Goal: Task Accomplishment & Management: Manage account settings

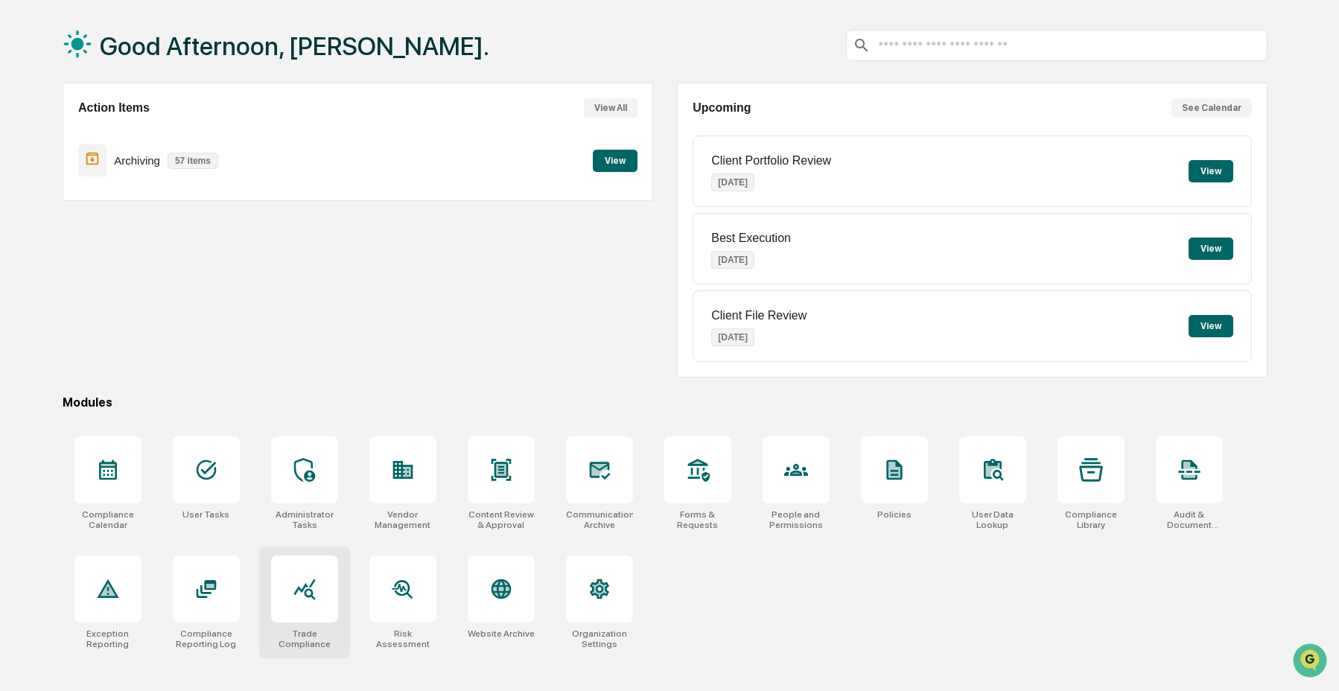
scroll to position [71, 0]
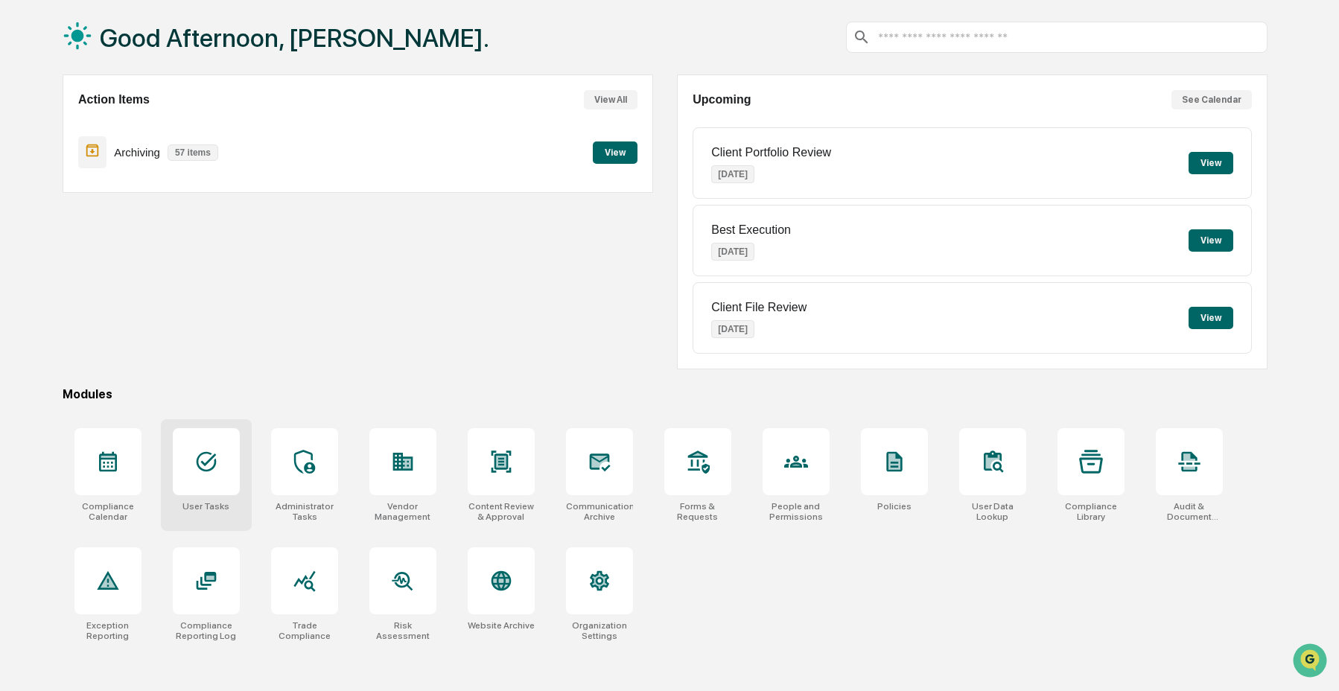
click at [201, 471] on icon at bounding box center [206, 462] width 24 height 24
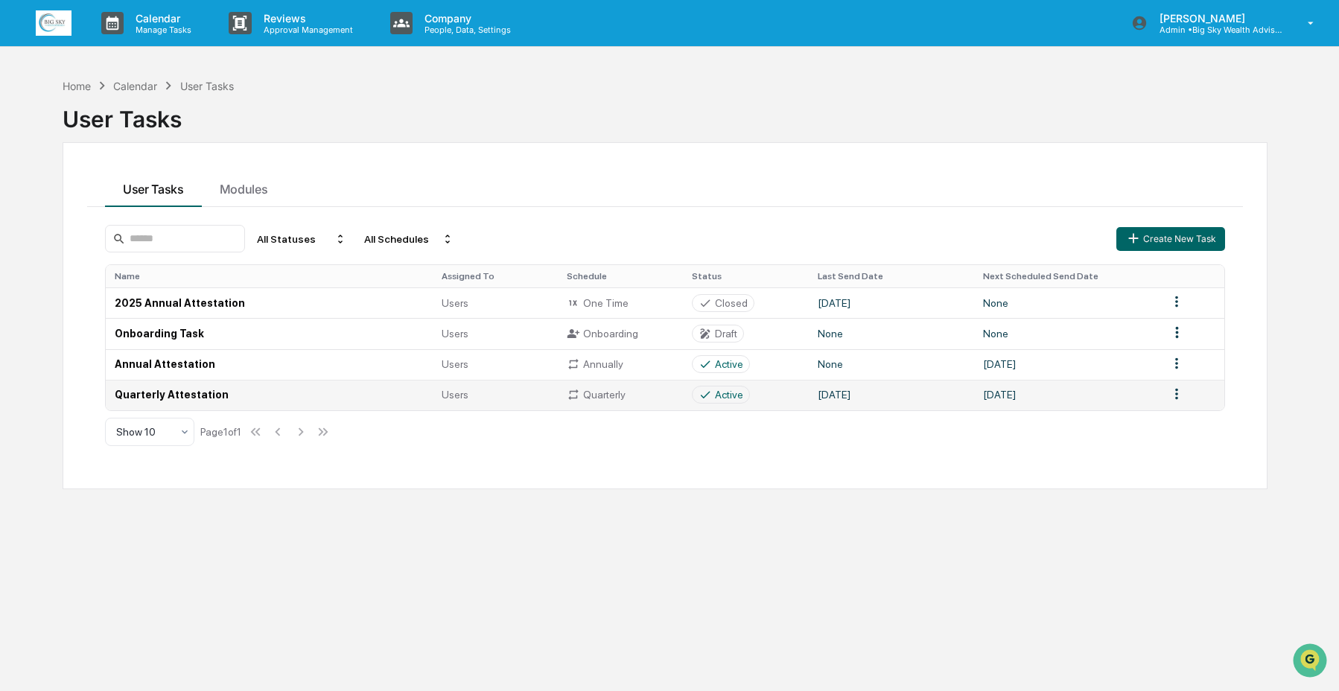
click at [710, 401] on icon at bounding box center [705, 394] width 13 height 13
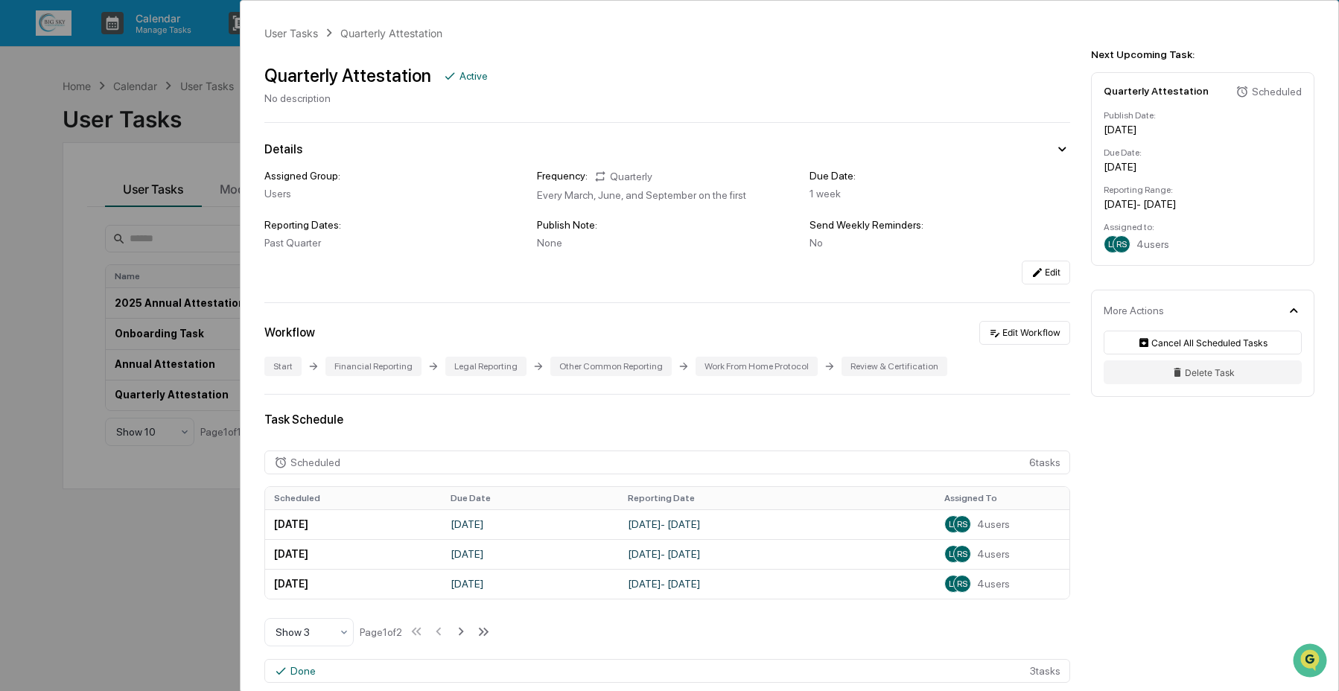
click at [48, 149] on div "User Tasks Quarterly Attestation Quarterly Attestation Active No description De…" at bounding box center [669, 345] width 1339 height 691
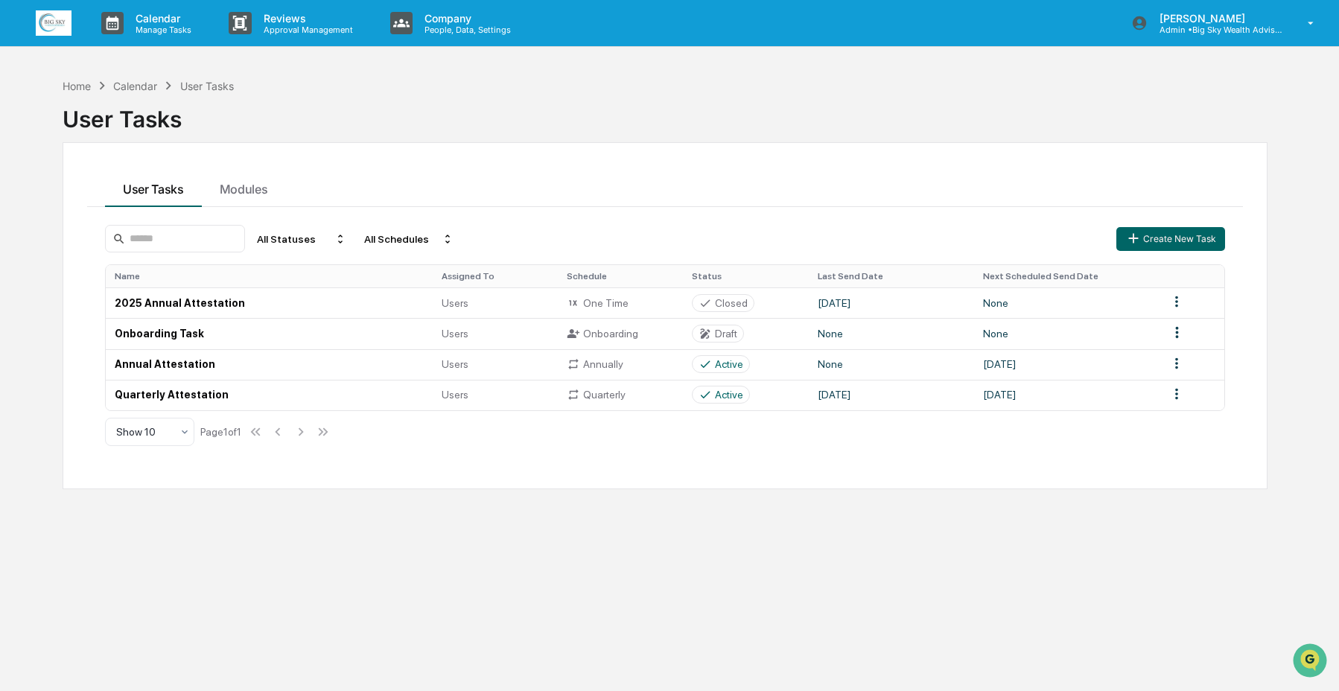
click at [70, 94] on div "User Tasks" at bounding box center [665, 113] width 1205 height 39
click at [71, 85] on div "Home" at bounding box center [77, 86] width 28 height 13
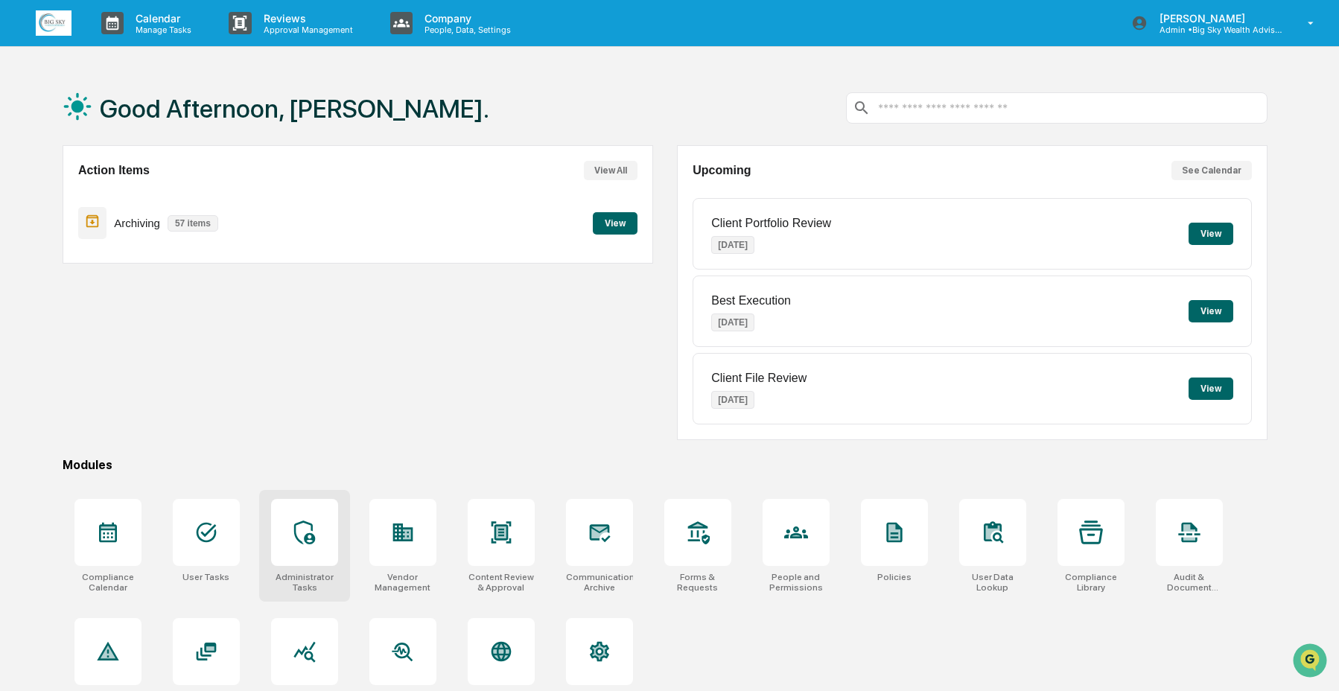
click at [325, 535] on div at bounding box center [304, 532] width 67 height 67
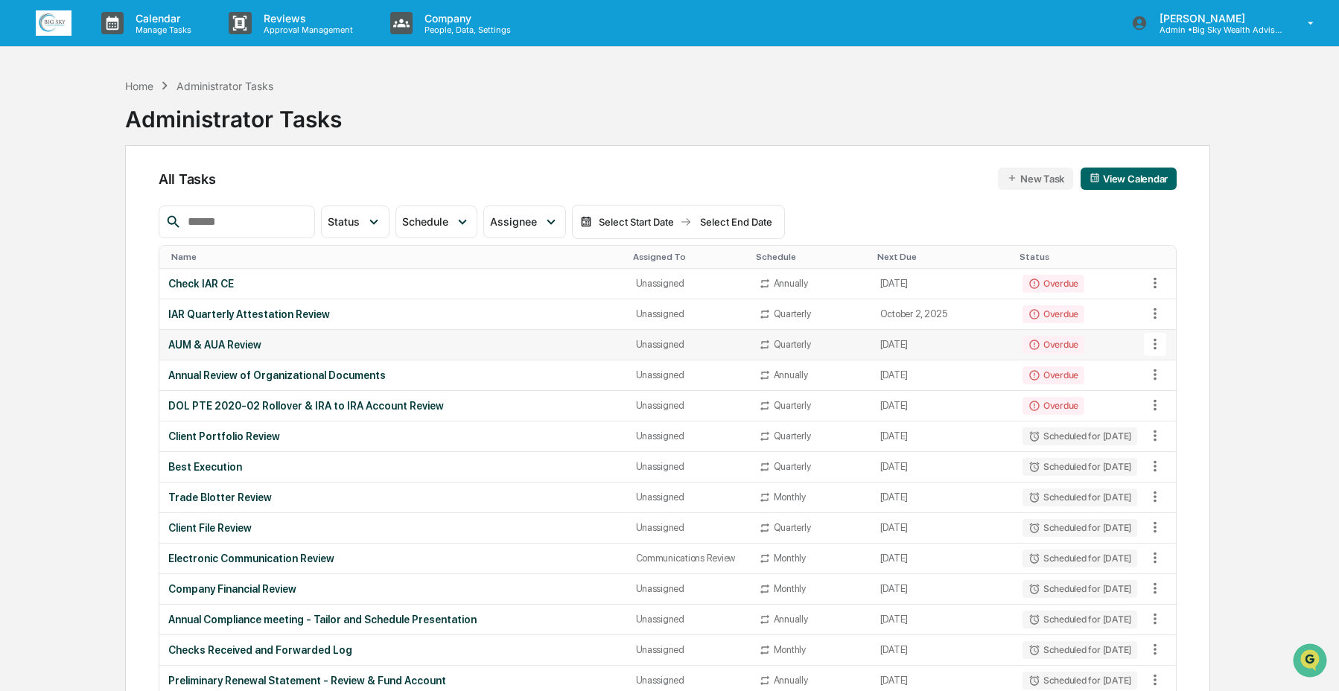
click at [543, 340] on div "AUM & AUA Review" at bounding box center [392, 345] width 449 height 12
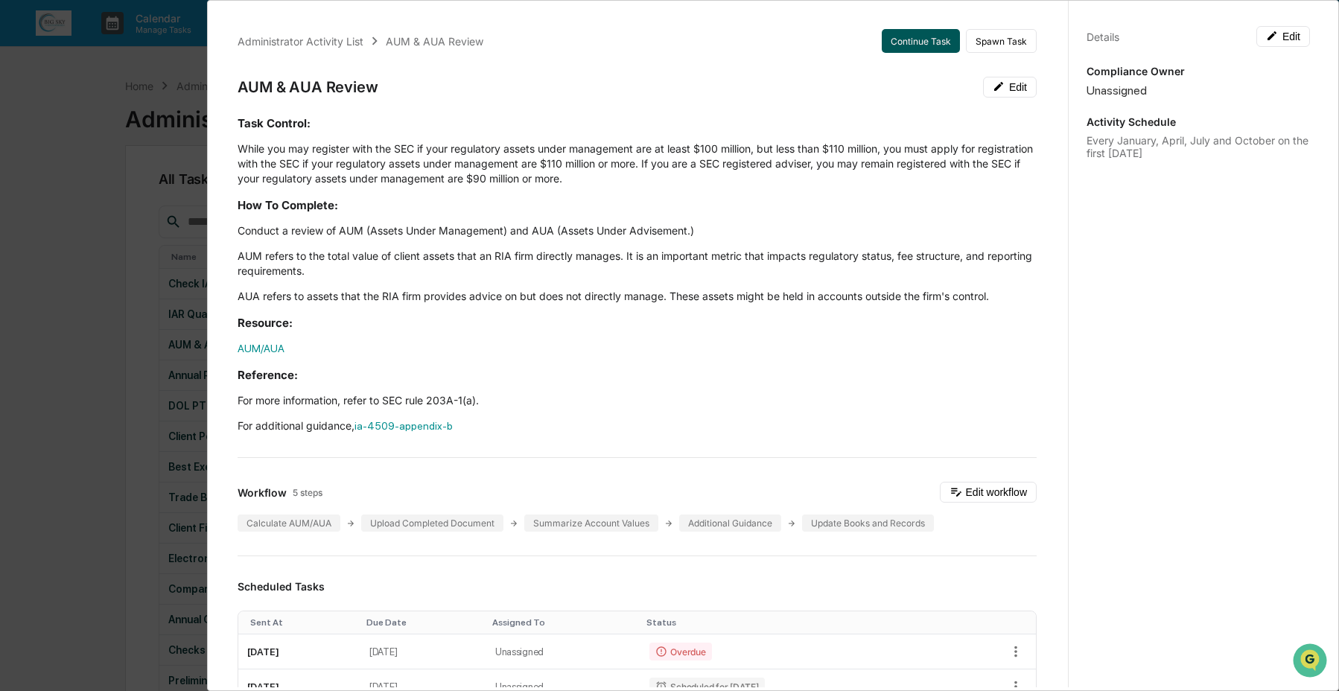
click at [909, 42] on button "Continue Task" at bounding box center [921, 41] width 78 height 24
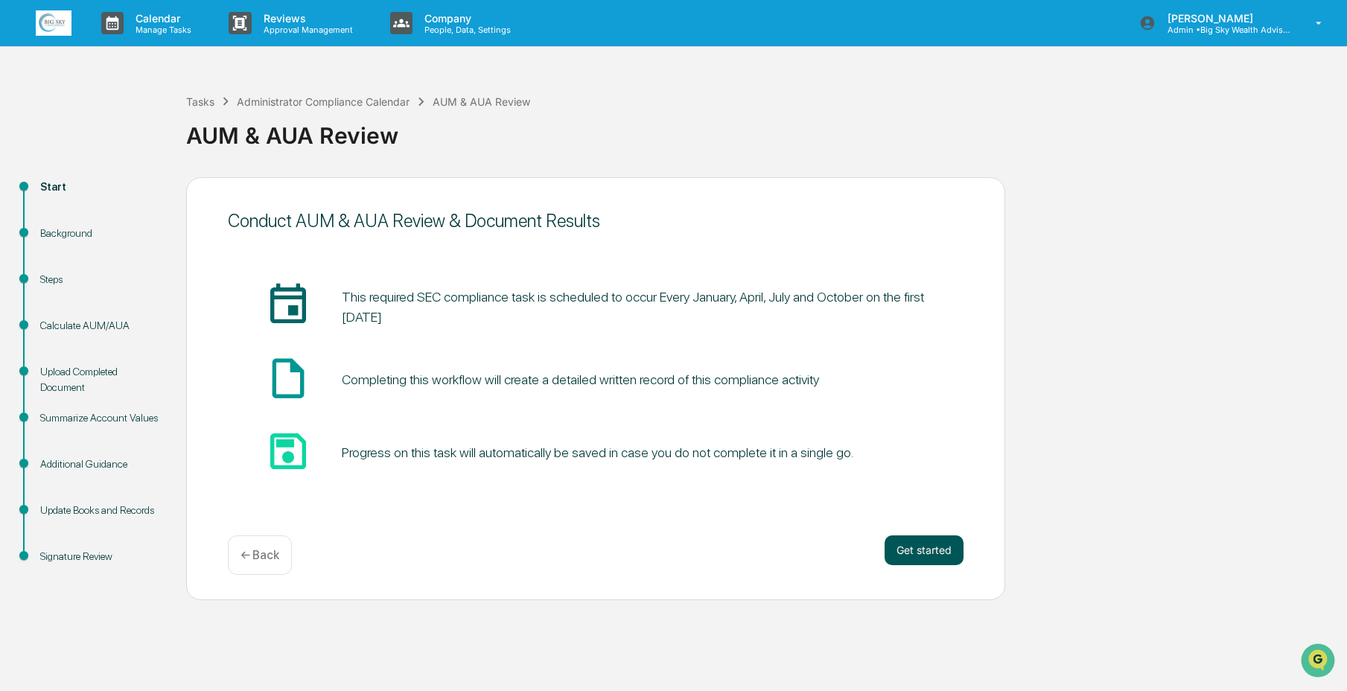
click at [898, 558] on button "Get started" at bounding box center [924, 550] width 79 height 30
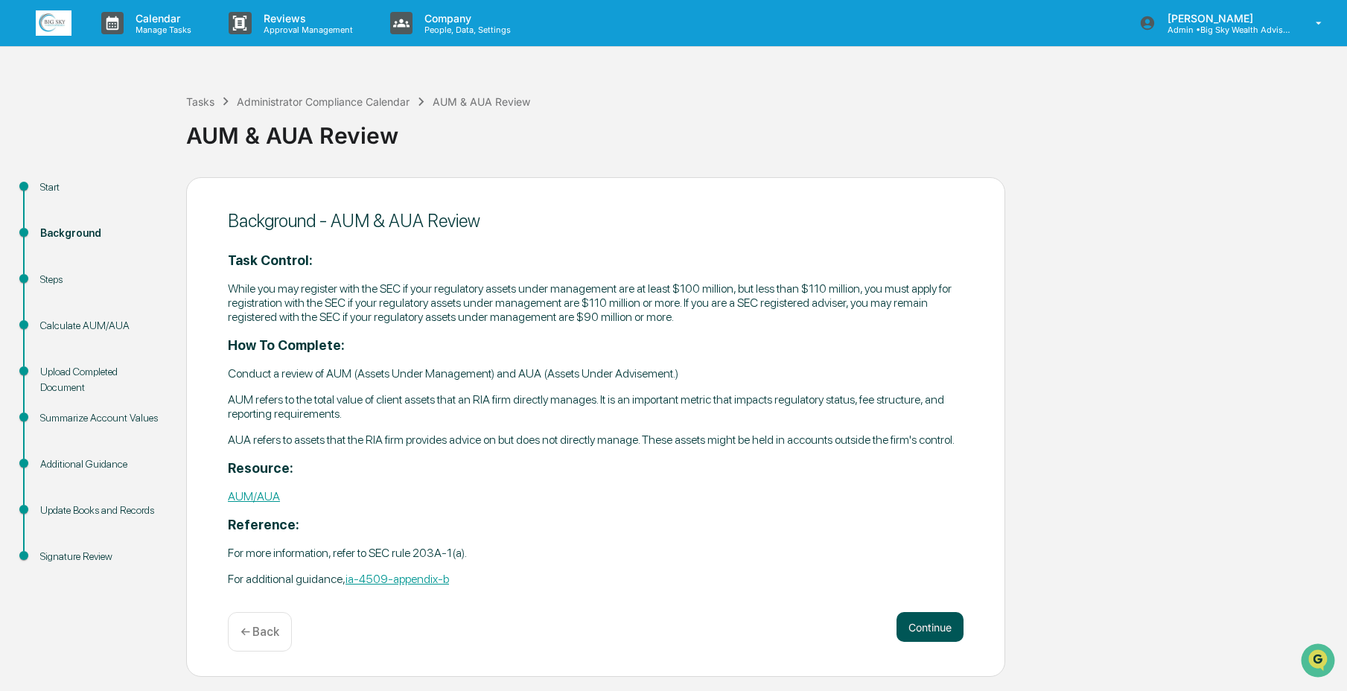
click at [903, 624] on button "Continue" at bounding box center [930, 627] width 67 height 30
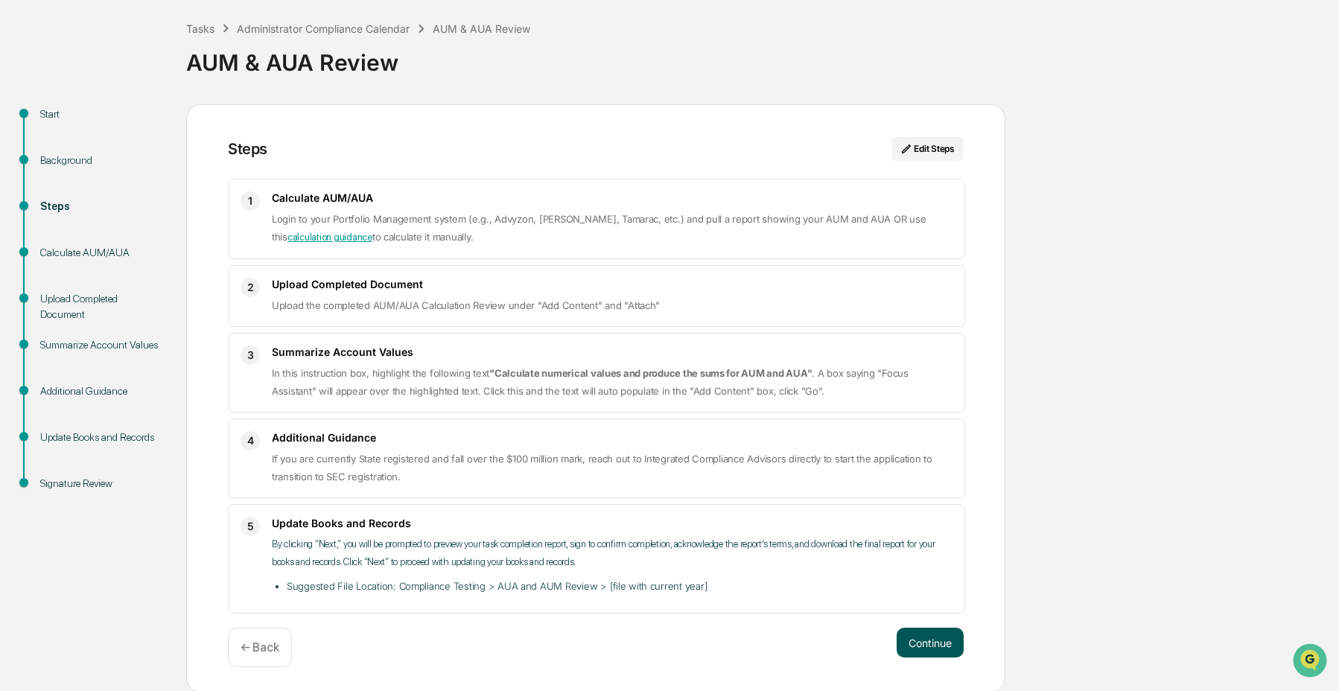
click at [939, 644] on button "Continue" at bounding box center [930, 643] width 67 height 30
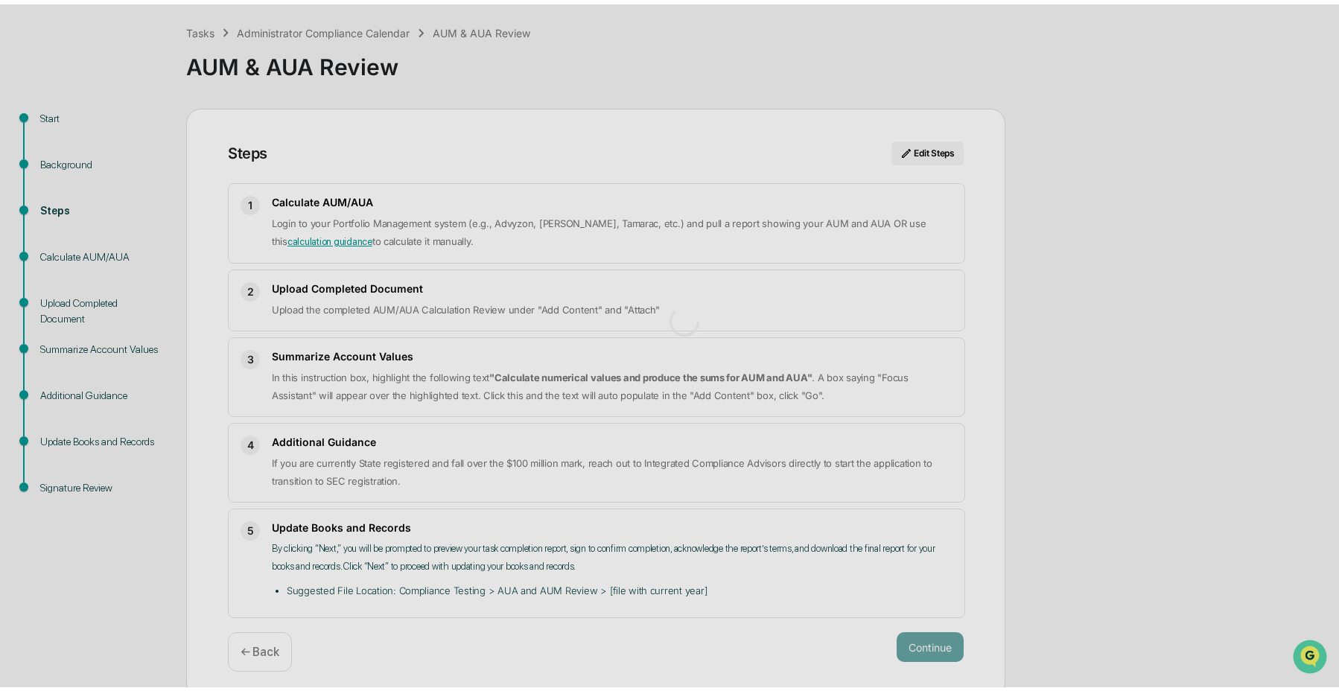
scroll to position [11, 0]
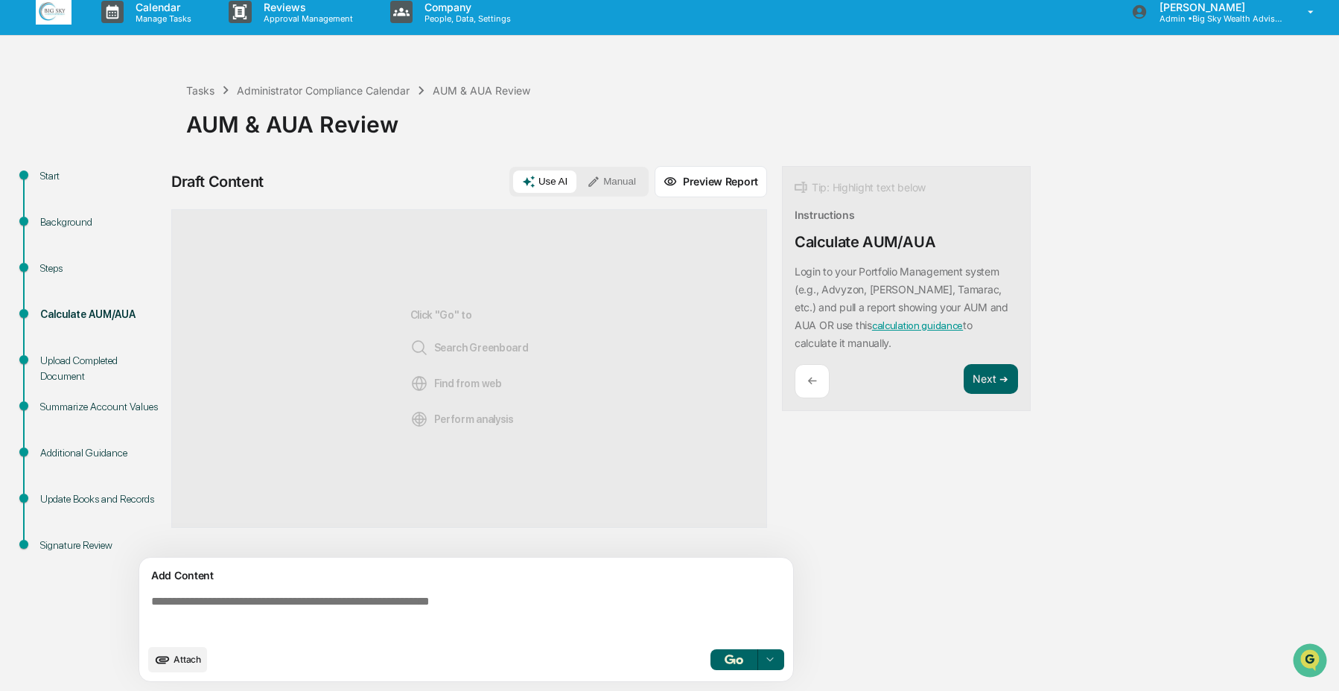
click at [487, 622] on textarea at bounding box center [469, 616] width 648 height 54
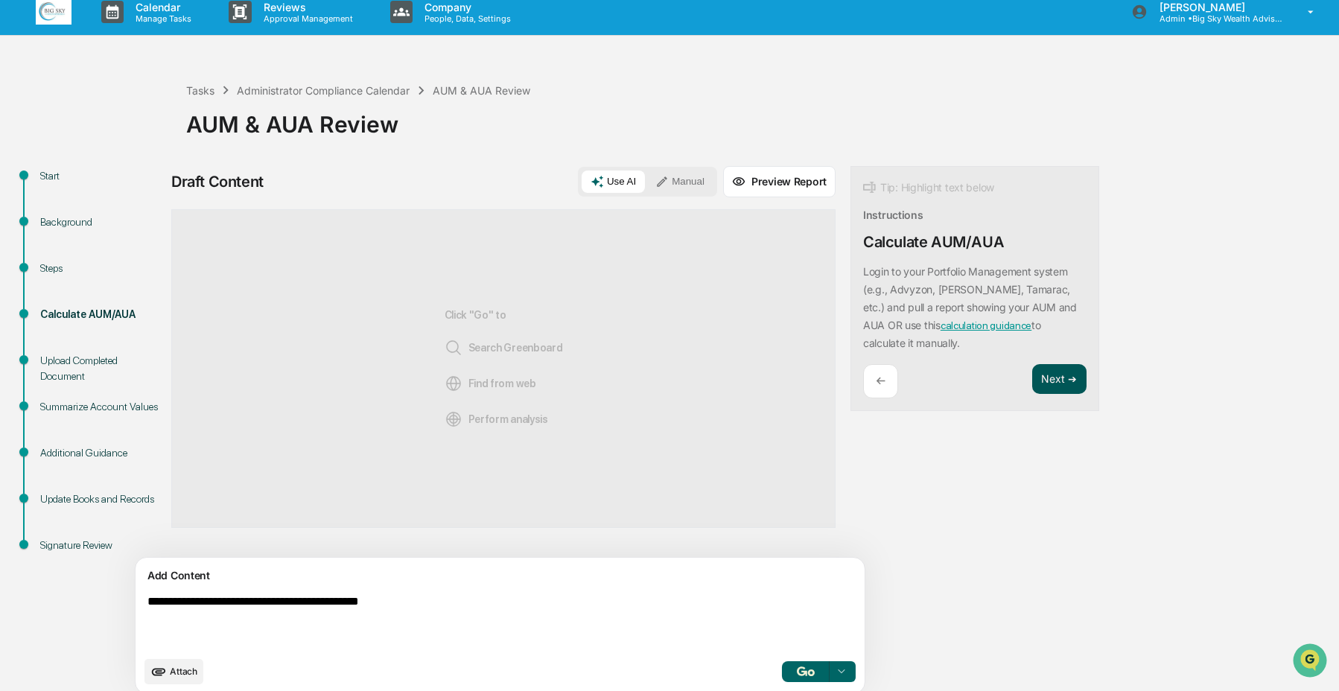
type textarea "**********"
click at [1032, 372] on button "Next ➔" at bounding box center [1059, 379] width 54 height 31
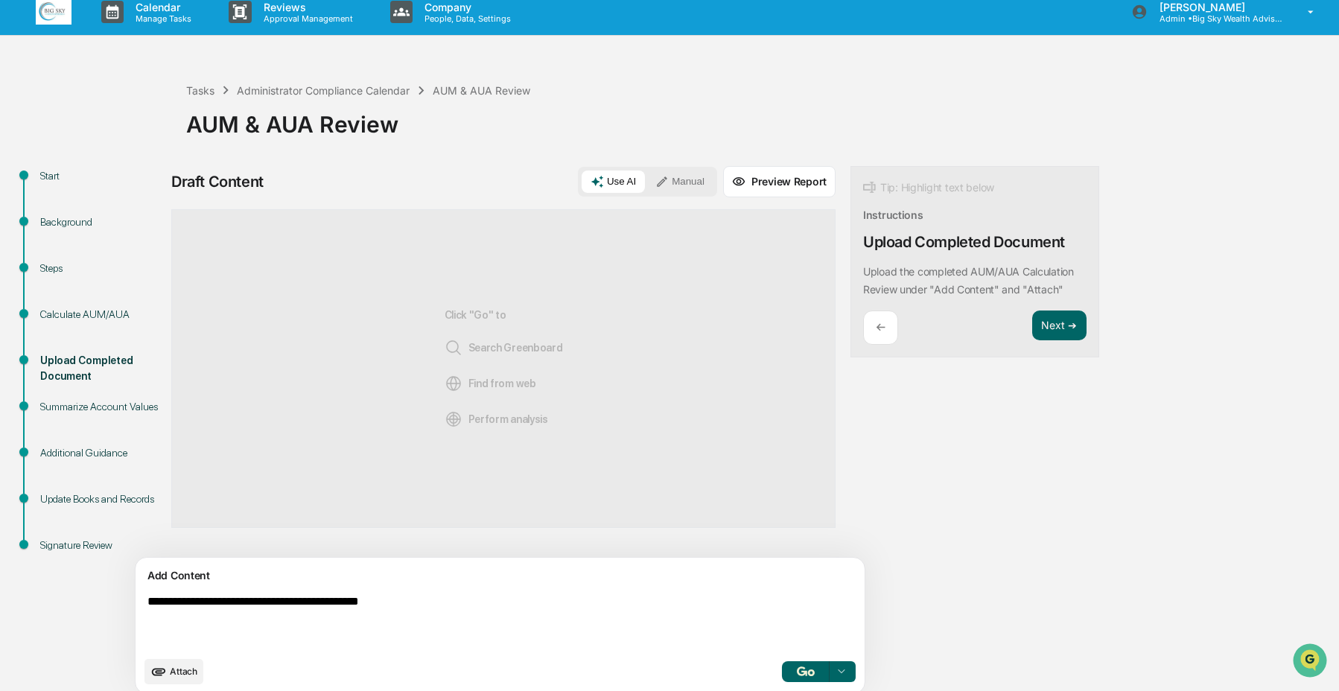
click at [1006, 302] on div "Tip: Highlight text below Instructions Upload Completed Document Upload the com…" at bounding box center [974, 262] width 249 height 192
click at [1032, 316] on button "Next ➔" at bounding box center [1059, 326] width 54 height 31
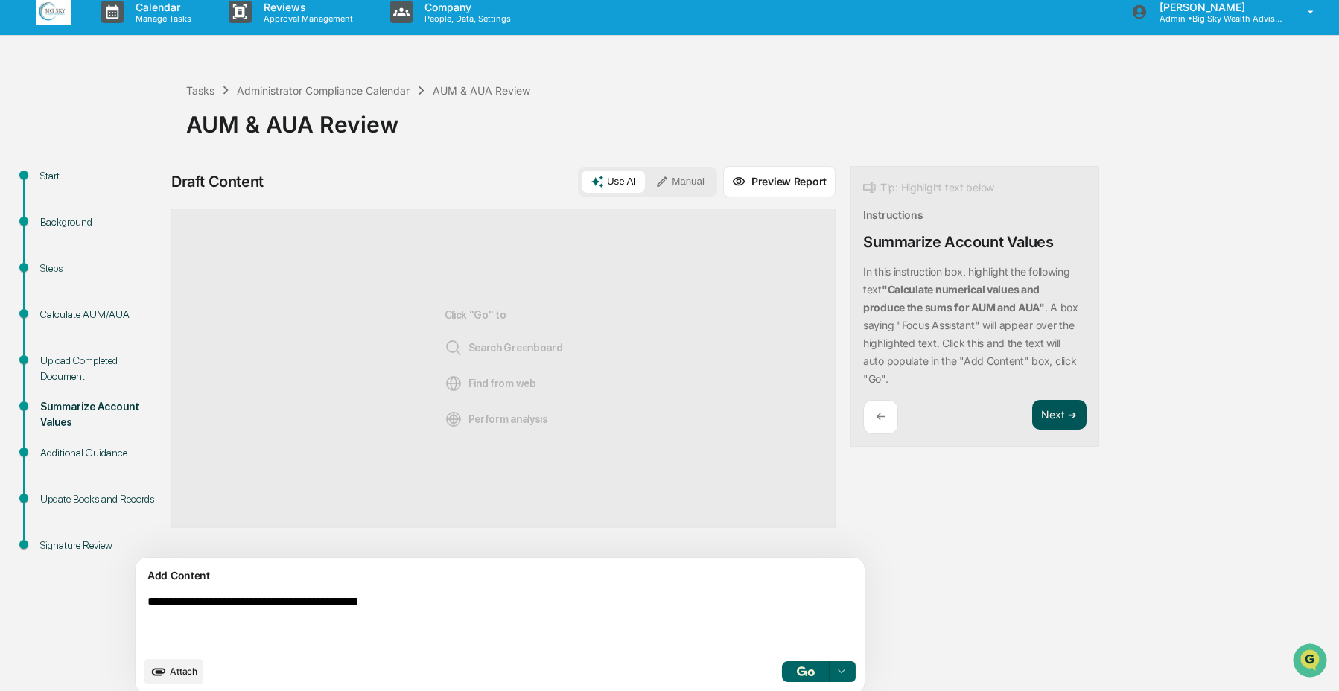
click at [1032, 402] on button "Next ➔" at bounding box center [1059, 415] width 54 height 31
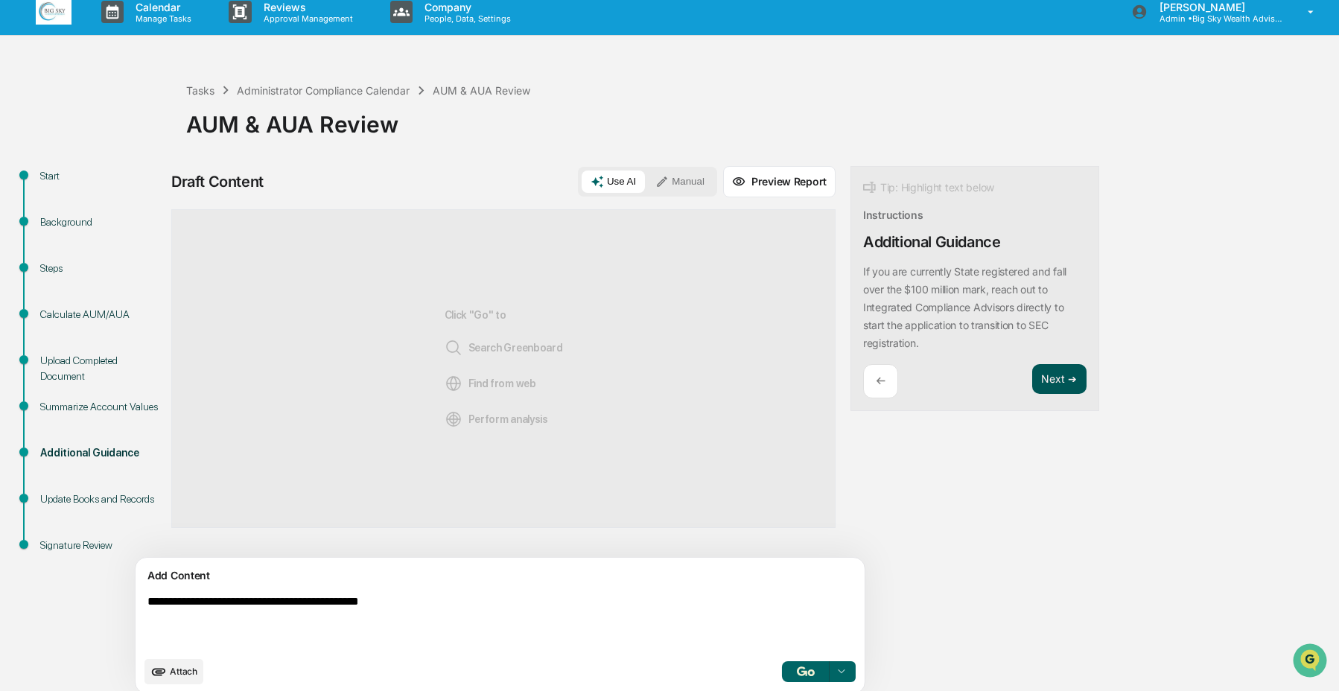
click at [1032, 381] on button "Next ➔" at bounding box center [1059, 379] width 54 height 31
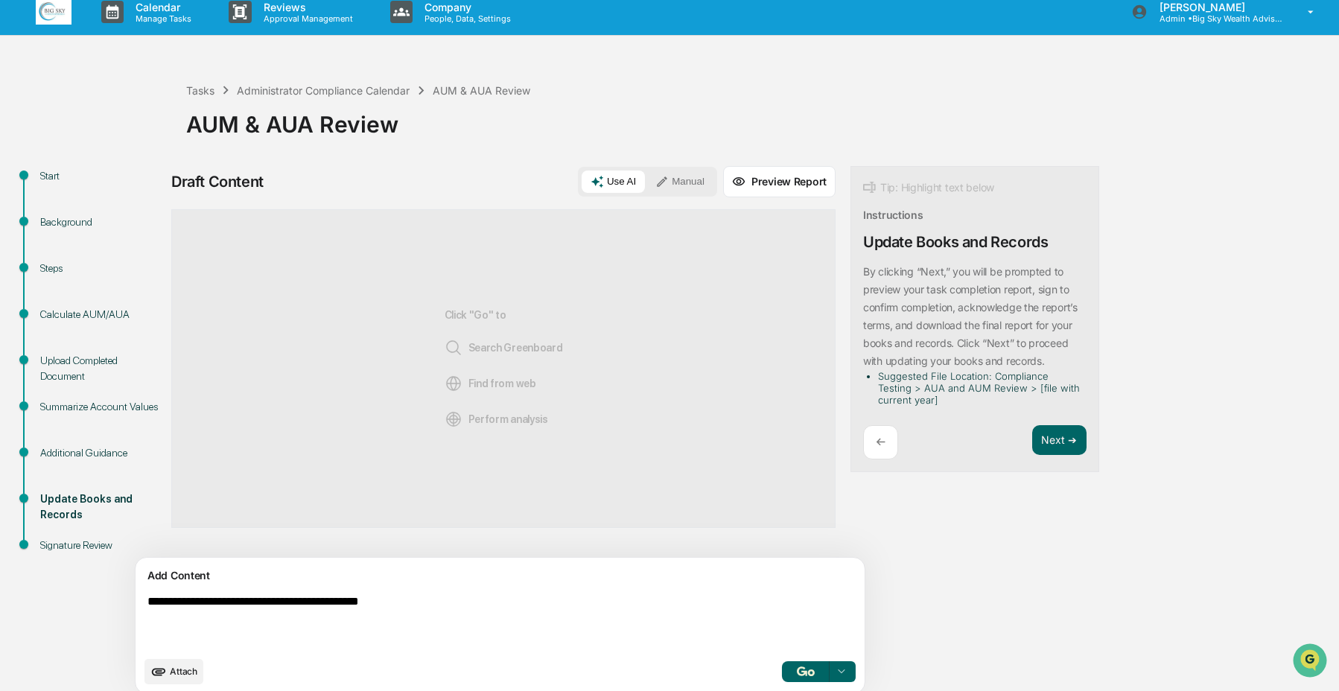
click at [983, 421] on div "Tip: Highlight text below Instructions Update Books and Records By clicking “Ne…" at bounding box center [974, 319] width 249 height 307
click at [1032, 430] on button "Next ➔" at bounding box center [1059, 440] width 54 height 31
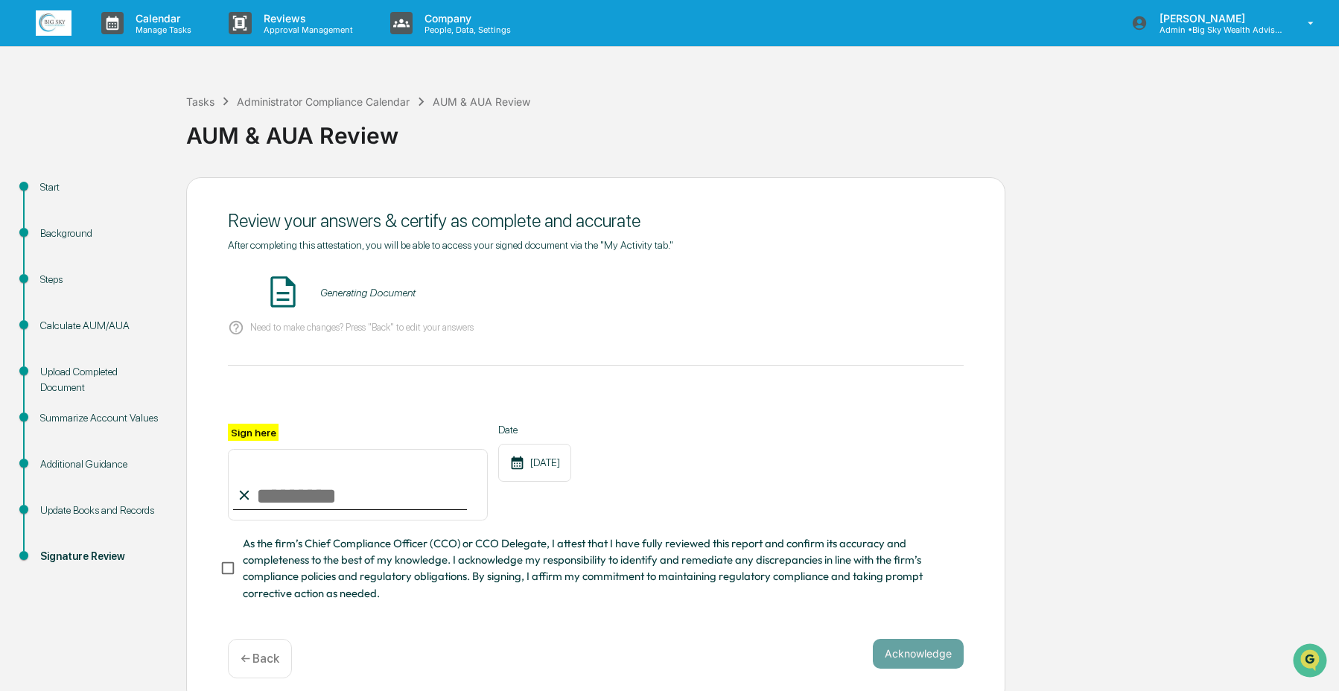
click at [456, 495] on input "Sign here" at bounding box center [358, 484] width 260 height 71
type input "**********"
click at [884, 286] on button "VIEW" at bounding box center [878, 292] width 97 height 25
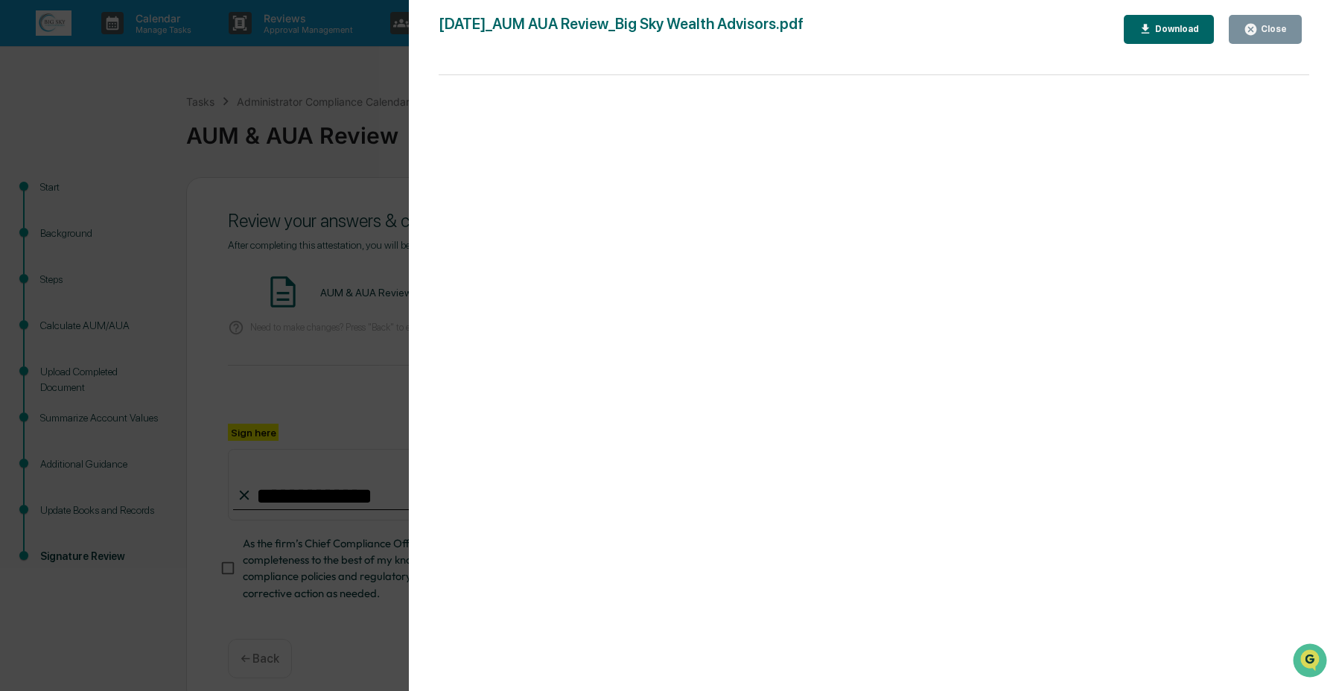
click at [1276, 32] on div "Close" at bounding box center [1272, 29] width 29 height 10
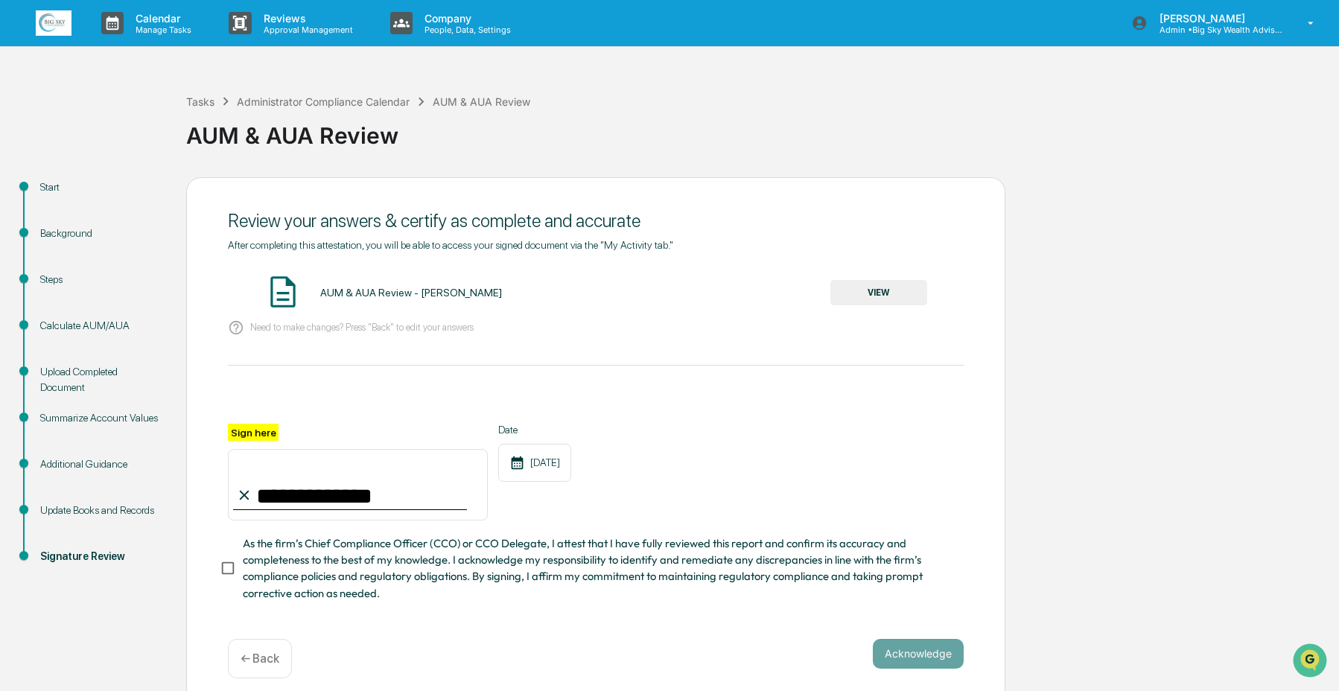
click at [386, 569] on span "As the firm’s Chief Compliance Officer (CCO) or CCO Delegate, I attest that I h…" at bounding box center [597, 568] width 709 height 66
click at [898, 645] on button "Acknowledge" at bounding box center [918, 654] width 91 height 30
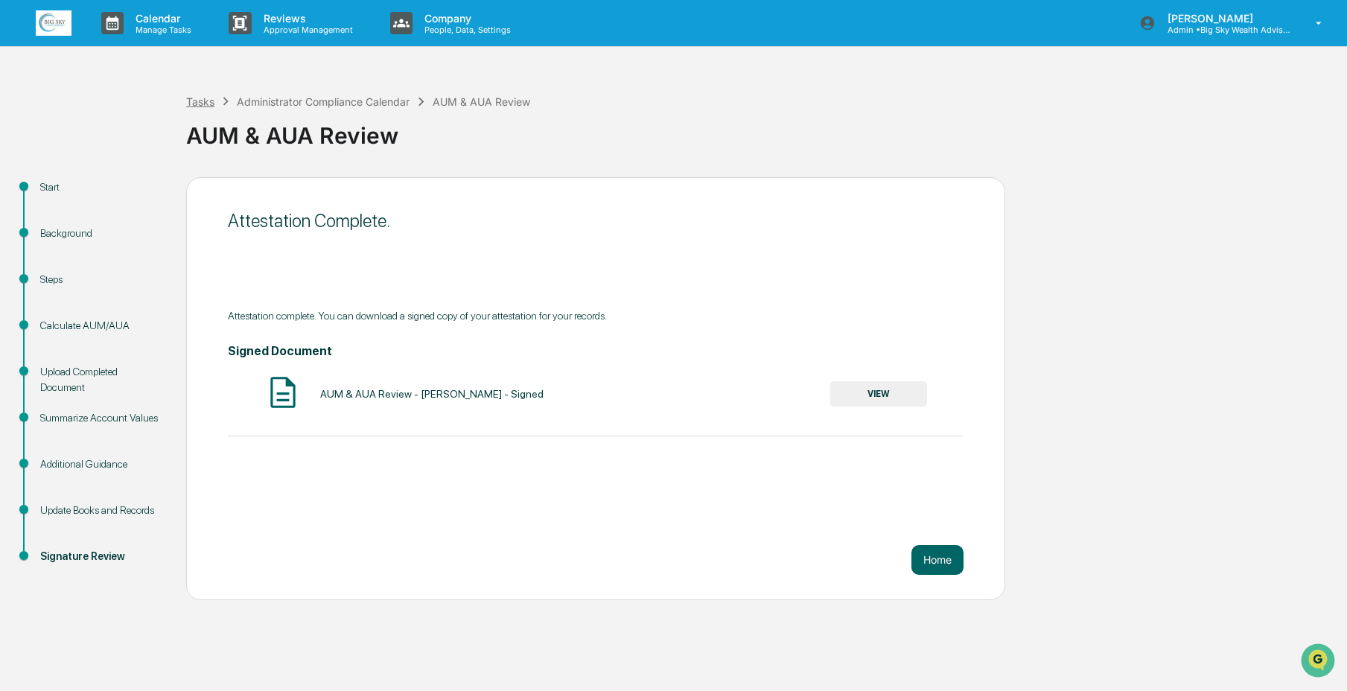
click at [204, 102] on div "Tasks" at bounding box center [200, 101] width 28 height 13
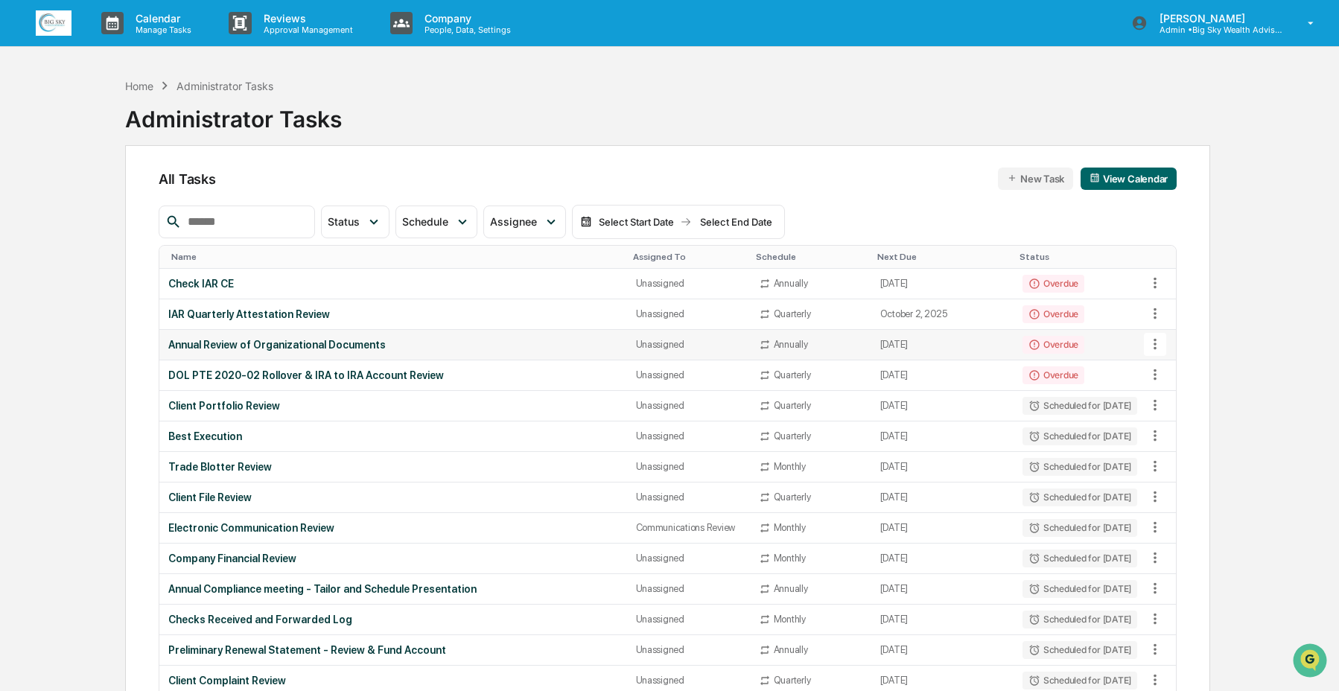
click at [524, 349] on div "Annual Review of Organizational Documents" at bounding box center [392, 345] width 449 height 12
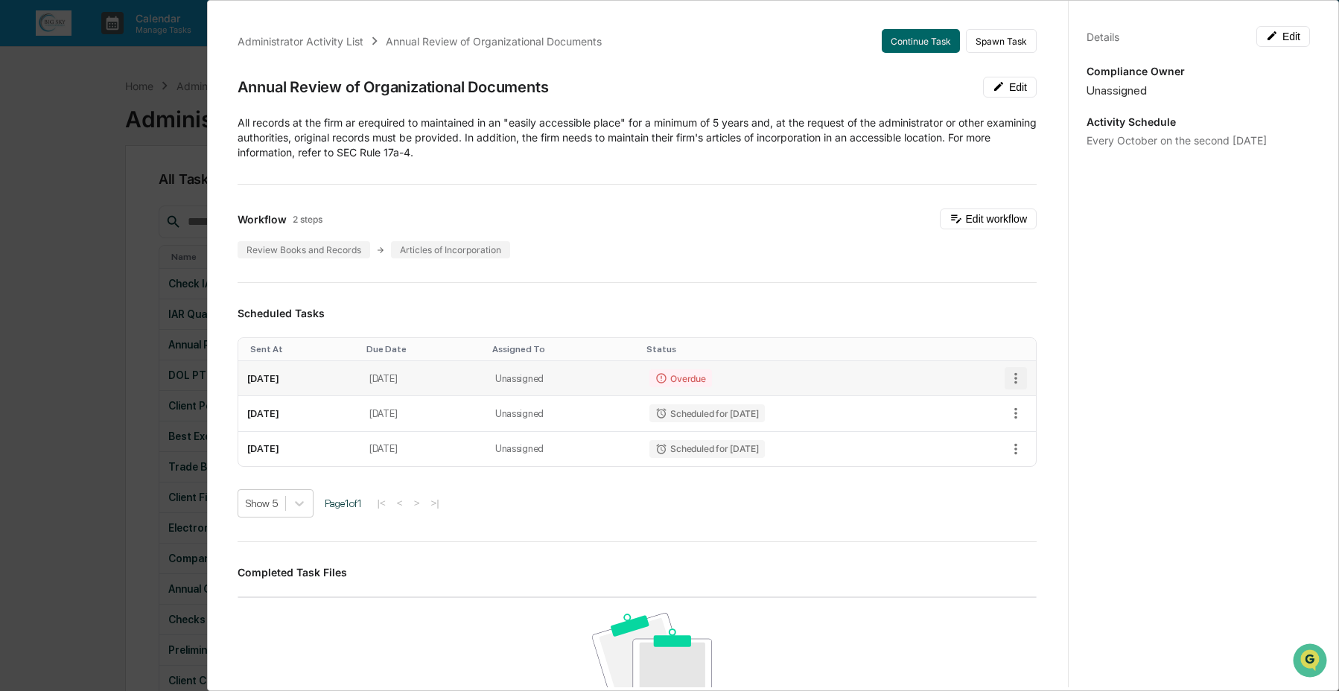
click at [1008, 375] on icon "button" at bounding box center [1016, 378] width 16 height 16
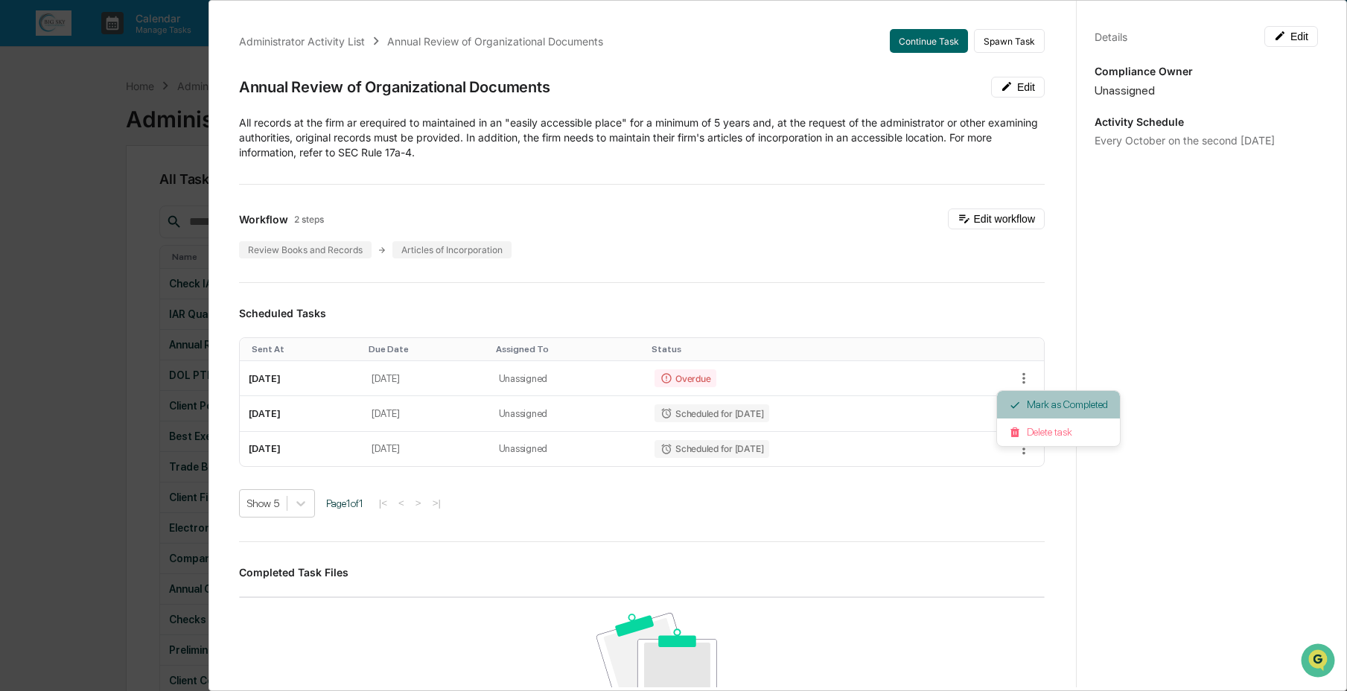
click at [1057, 405] on li "Mark as Completed" at bounding box center [1058, 405] width 123 height 28
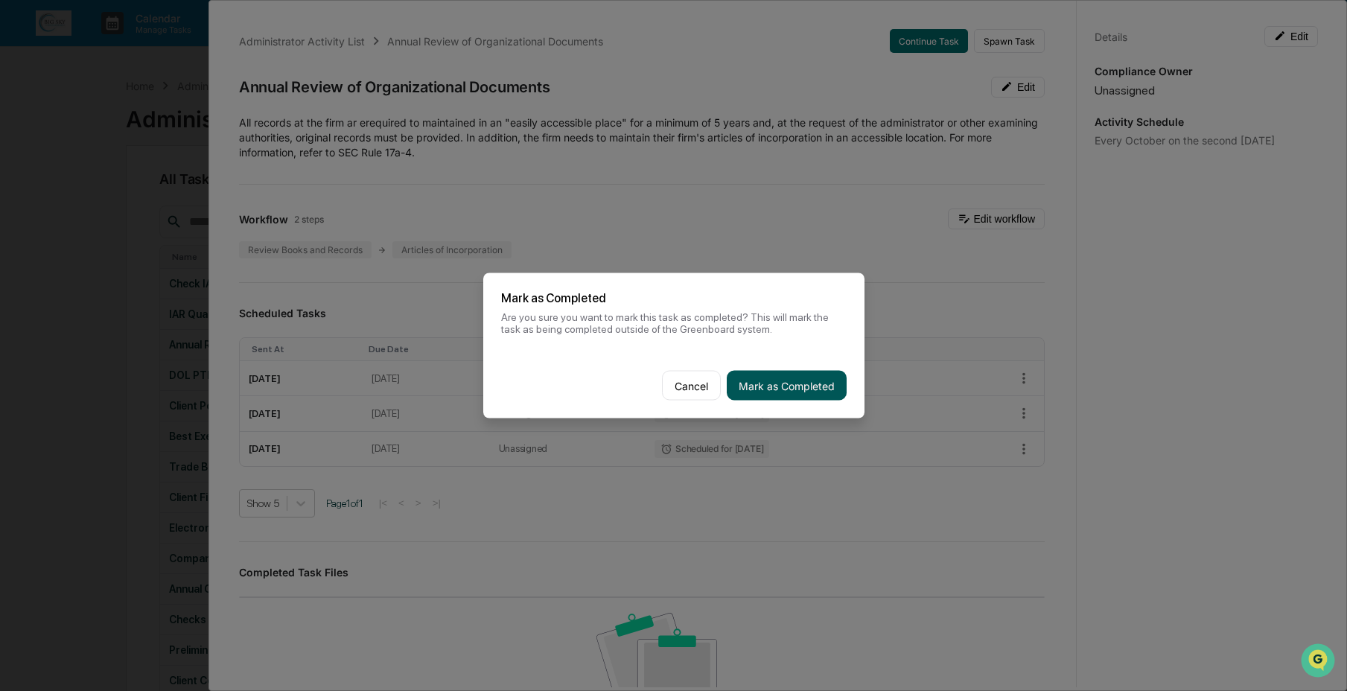
click at [789, 379] on button "Mark as Completed" at bounding box center [787, 386] width 120 height 30
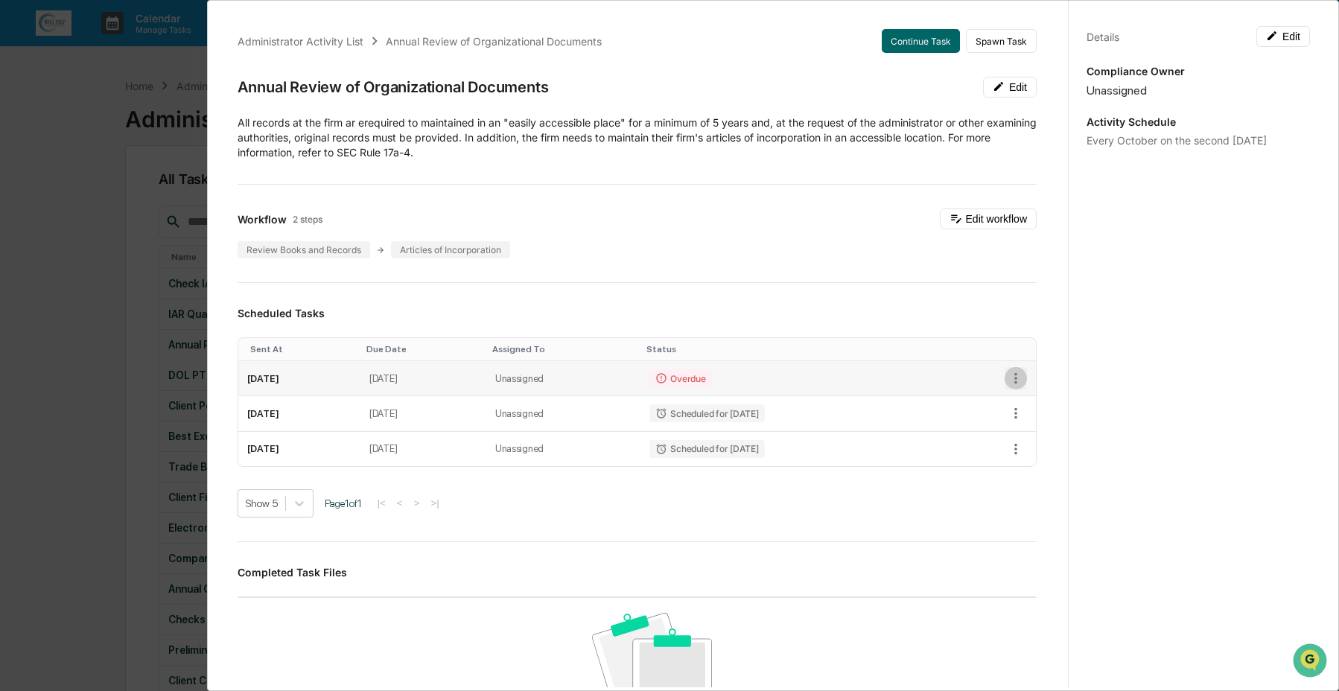
click at [1014, 374] on icon "button" at bounding box center [1015, 378] width 3 height 11
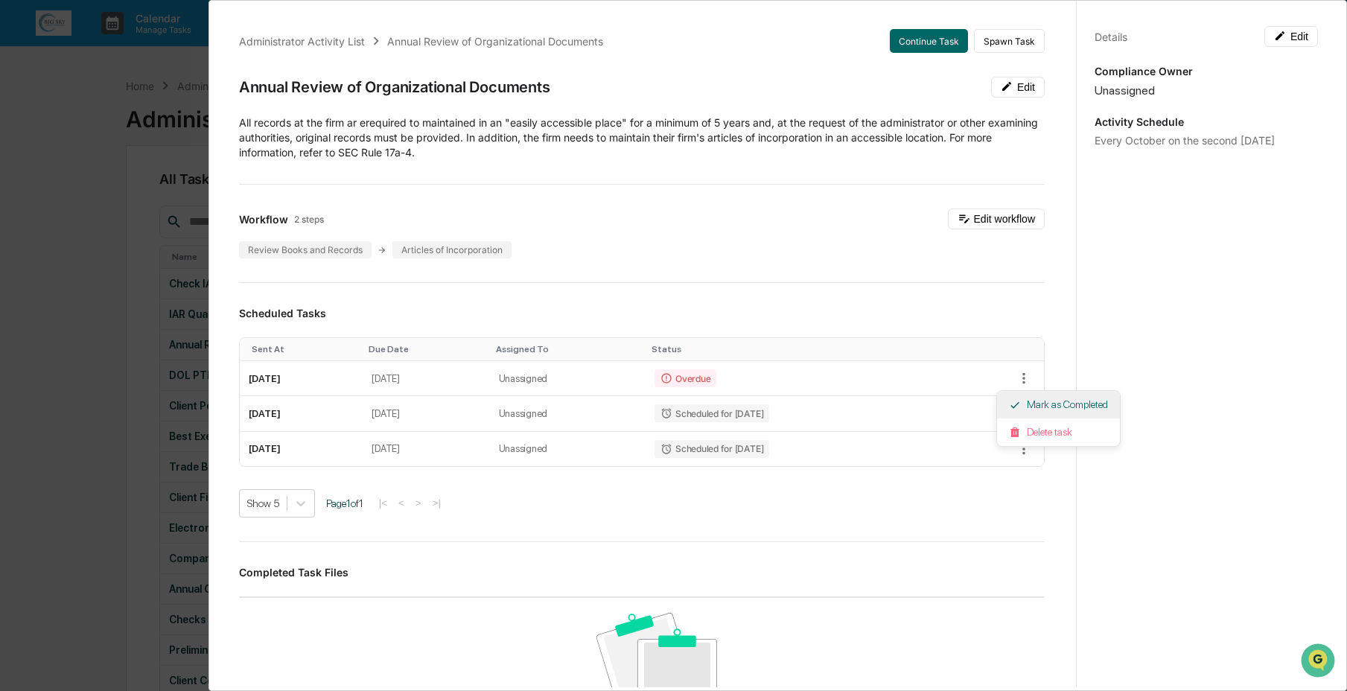
click at [1035, 405] on li "Mark as Completed" at bounding box center [1058, 405] width 123 height 28
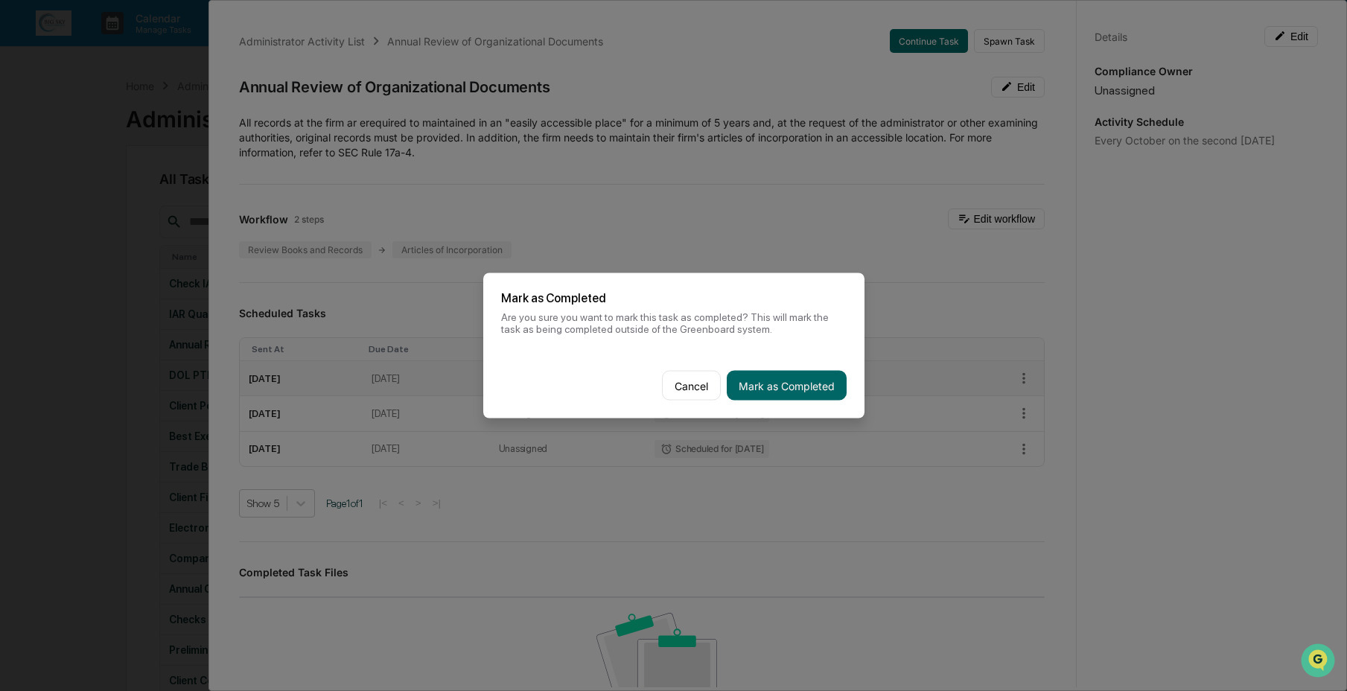
click at [743, 380] on button "Mark as Completed" at bounding box center [787, 386] width 120 height 30
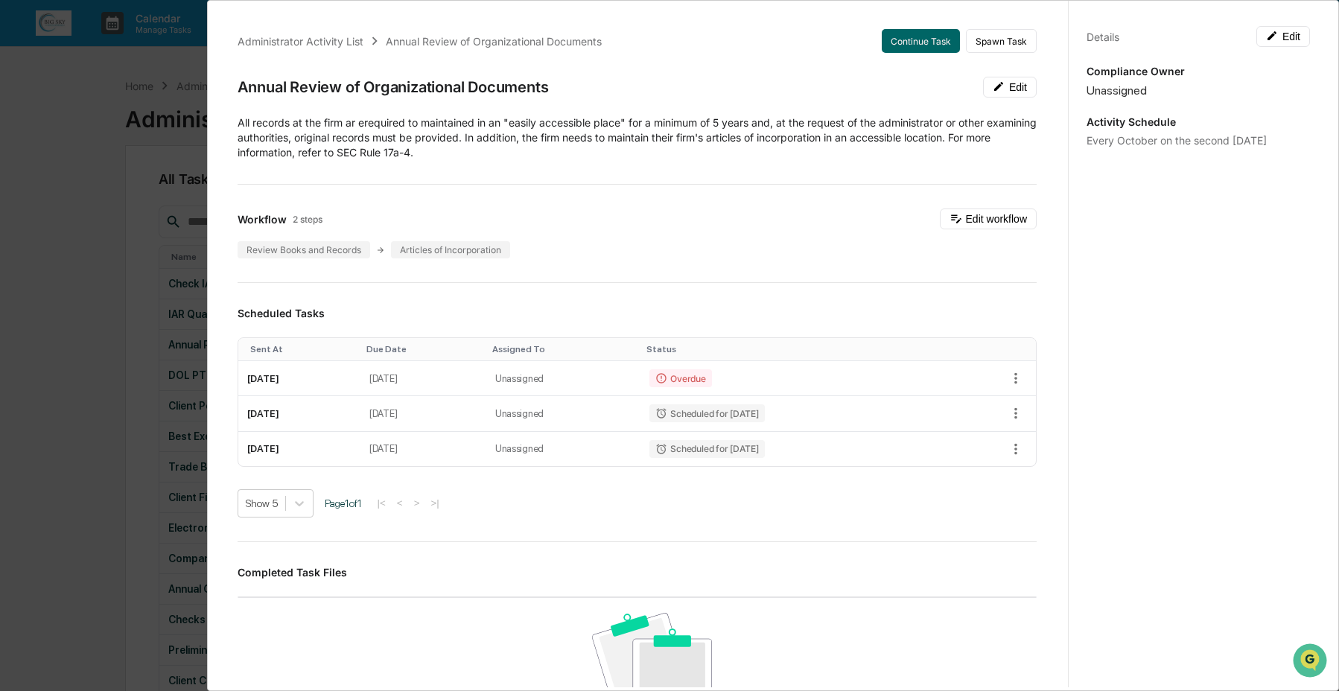
click at [97, 257] on div "Administrator Activity List Annual Review of Organizational Documents Continue …" at bounding box center [669, 345] width 1339 height 691
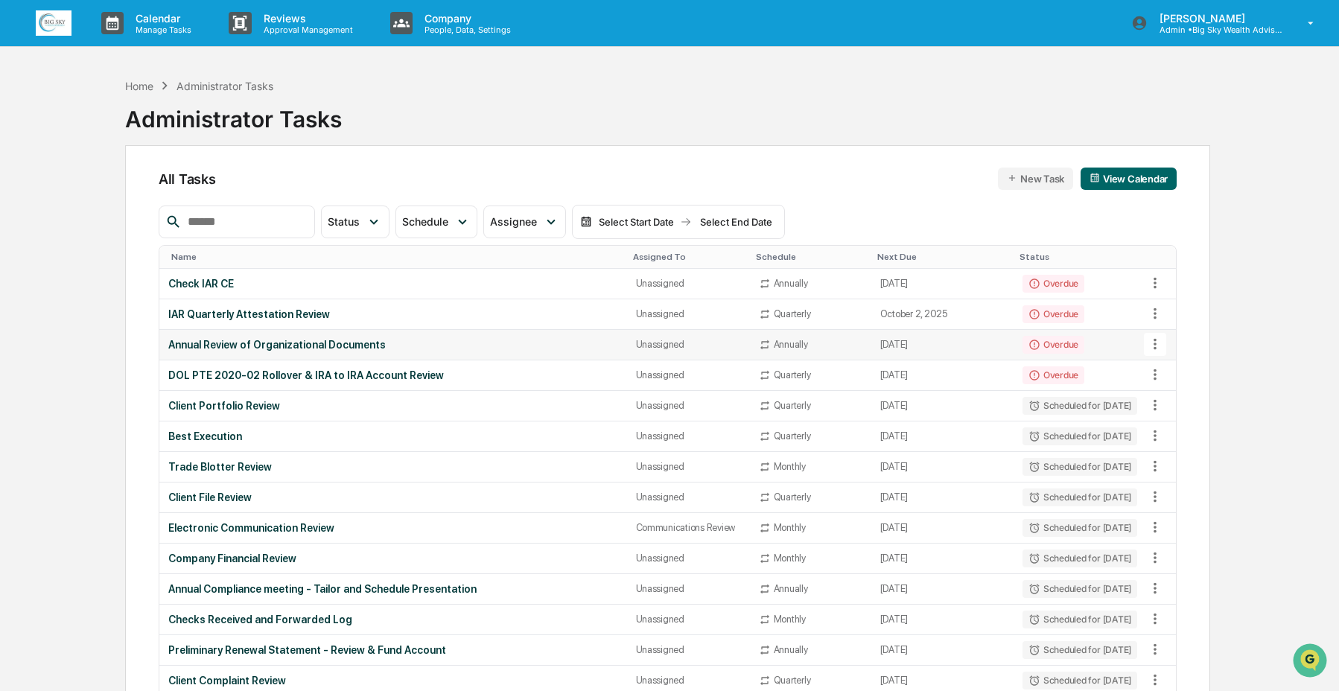
click at [354, 354] on td "Annual Review of Organizational Documents" at bounding box center [392, 345] width 467 height 31
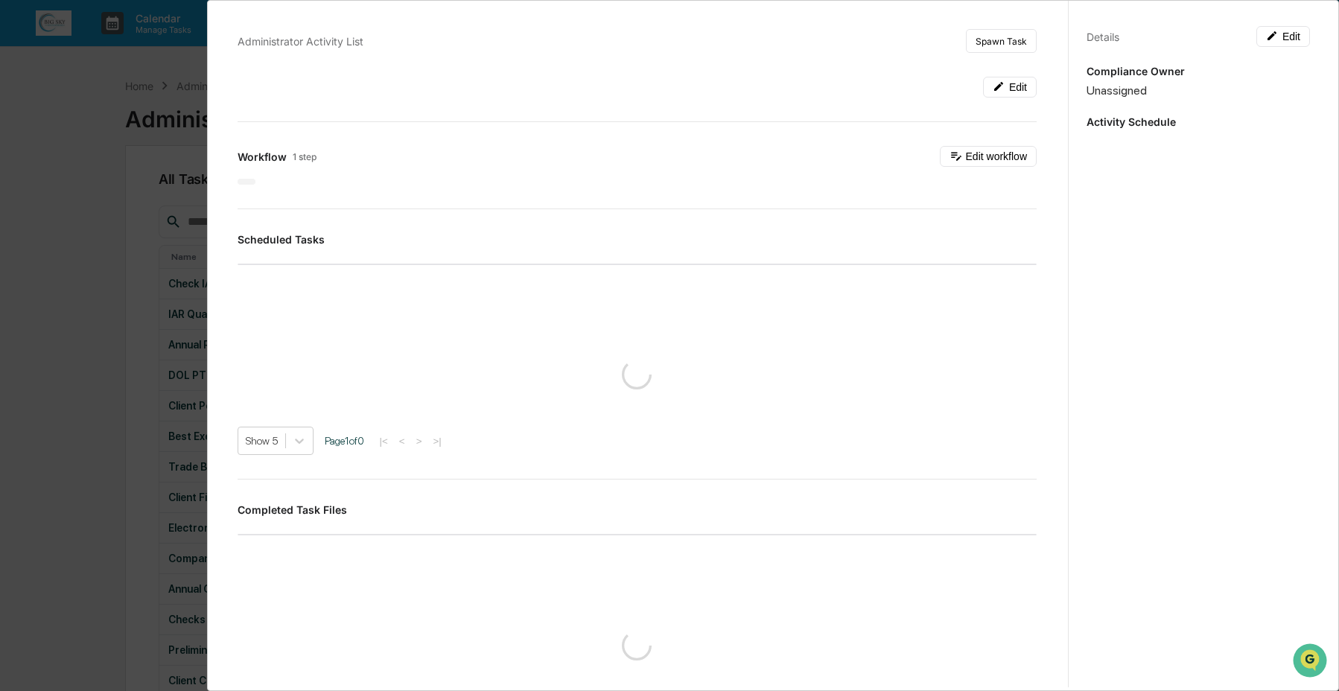
click at [110, 193] on div "Administrator Activity List Spawn Task Edit Workflow 1 step Edit workflow Sched…" at bounding box center [669, 345] width 1339 height 691
